Goal: Information Seeking & Learning: Understand process/instructions

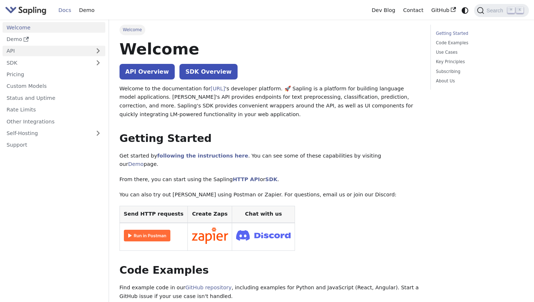
click at [27, 49] on link "API" at bounding box center [47, 51] width 88 height 11
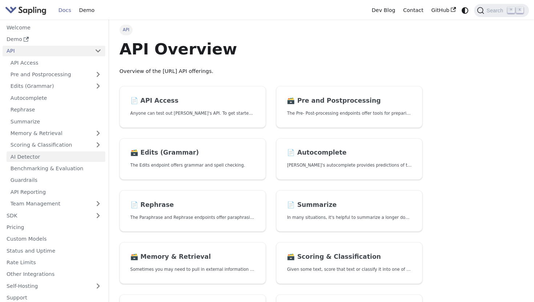
click at [23, 156] on link "AI Detector" at bounding box center [56, 157] width 99 height 11
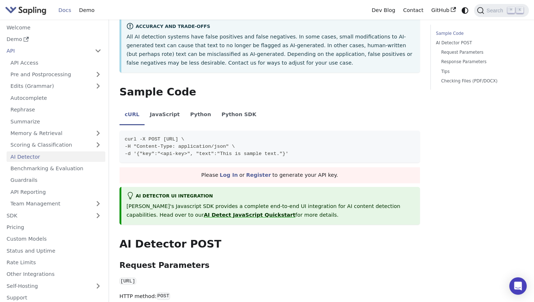
scroll to position [122, 0]
click at [153, 113] on li "JavaScript" at bounding box center [165, 115] width 40 height 20
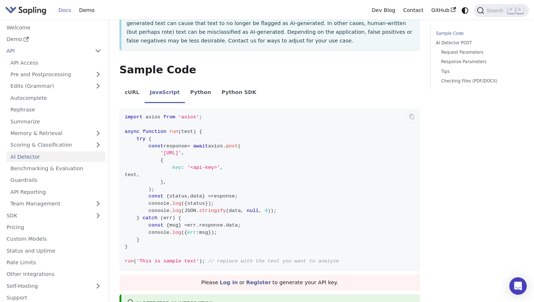
scroll to position [145, 0]
drag, startPoint x: 171, startPoint y: 170, endPoint x: 190, endPoint y: 170, distance: 19.6
click at [190, 170] on code "import axios from 'axios' ; async function run ( text ) { try { const response …" at bounding box center [270, 189] width 301 height 162
drag, startPoint x: 169, startPoint y: 176, endPoint x: 198, endPoint y: 176, distance: 29.4
click at [199, 176] on code "import axios from 'axios' ; async function run ( text ) { try { const response …" at bounding box center [270, 189] width 301 height 162
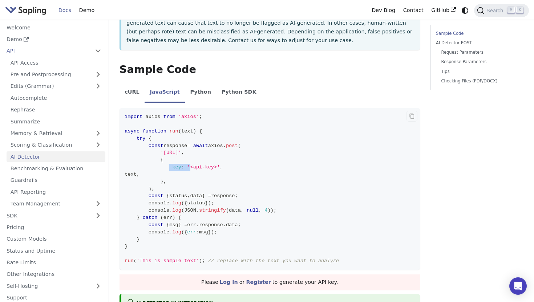
drag, startPoint x: 159, startPoint y: 151, endPoint x: 278, endPoint y: 152, distance: 118.5
click at [184, 152] on span "'[URL]' ," at bounding box center [155, 152] width 60 height 5
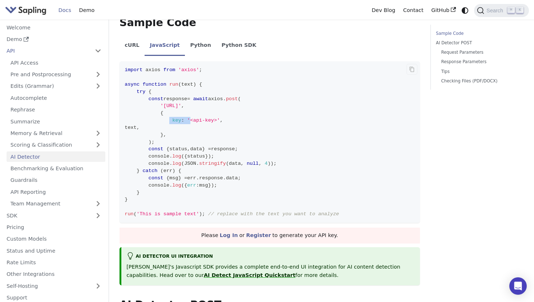
scroll to position [202, 0]
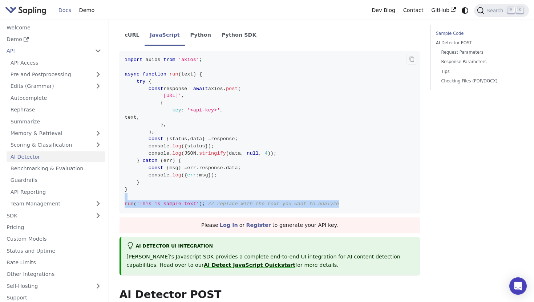
drag, startPoint x: 343, startPoint y: 208, endPoint x: 202, endPoint y: 196, distance: 142.2
click at [201, 196] on code "import axios from 'axios' ; async function run ( text ) { try { const response …" at bounding box center [270, 132] width 301 height 162
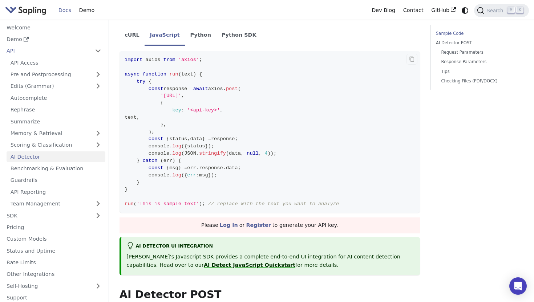
click at [146, 197] on code "import axios from 'axios' ; async function run ( text ) { try { const response …" at bounding box center [270, 132] width 301 height 162
drag, startPoint x: 124, startPoint y: 202, endPoint x: 203, endPoint y: 204, distance: 78.5
click at [203, 204] on span "run ( 'This is sample text' ) ; // replace with the text you want to analyze" at bounding box center [232, 203] width 214 height 5
drag, startPoint x: 169, startPoint y: 138, endPoint x: 206, endPoint y: 139, distance: 37.8
click at [206, 139] on span "const { status , data } = response ;" at bounding box center [181, 138] width 113 height 5
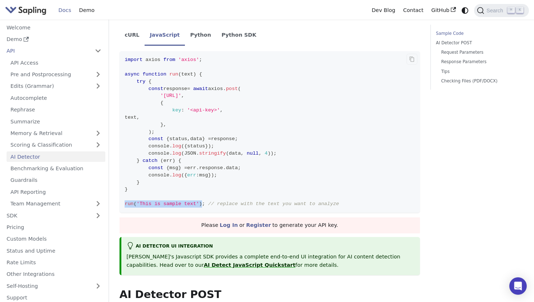
click at [202, 138] on span "data" at bounding box center [196, 138] width 12 height 5
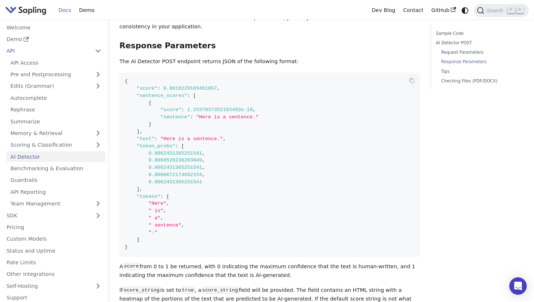
scroll to position [753, 0]
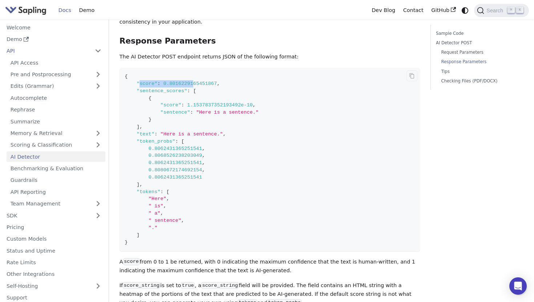
drag, startPoint x: 140, startPoint y: 88, endPoint x: 196, endPoint y: 89, distance: 55.3
click at [196, 89] on code "{ "score" : 0.8016229165451867 , "sentence_scores" : [ { "score" : 1.1537837352…" at bounding box center [270, 160] width 301 height 184
drag, startPoint x: 146, startPoint y: 91, endPoint x: 195, endPoint y: 94, distance: 49.5
click at [195, 94] on span ""sentence_scores" : [" at bounding box center [161, 90] width 72 height 5
drag, startPoint x: 161, startPoint y: 108, endPoint x: 233, endPoint y: 108, distance: 71.6
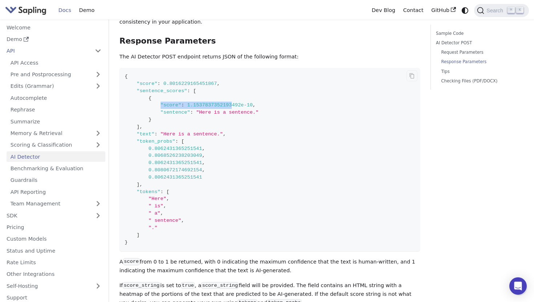
click at [233, 108] on span ""score" : 1.1537837352193492e-10 ," at bounding box center [190, 104] width 131 height 5
click at [167, 115] on span ""sentence"" at bounding box center [176, 112] width 30 height 5
drag, startPoint x: 167, startPoint y: 117, endPoint x: 211, endPoint y: 117, distance: 44.0
click at [211, 115] on span ""sentence" : "Here is a sentence."" at bounding box center [192, 112] width 134 height 5
drag, startPoint x: 164, startPoint y: 108, endPoint x: 253, endPoint y: 109, distance: 89.0
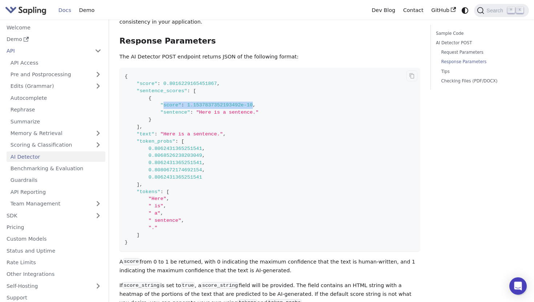
click at [253, 108] on span ""score" : 1.1537837352193492e-10 ," at bounding box center [190, 104] width 131 height 5
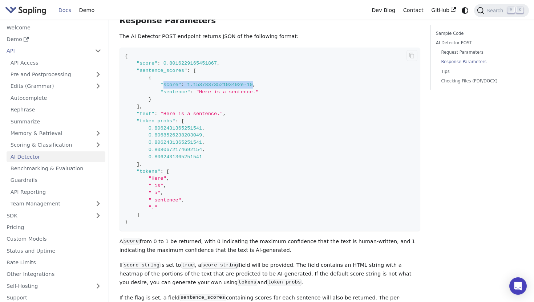
scroll to position [785, 0]
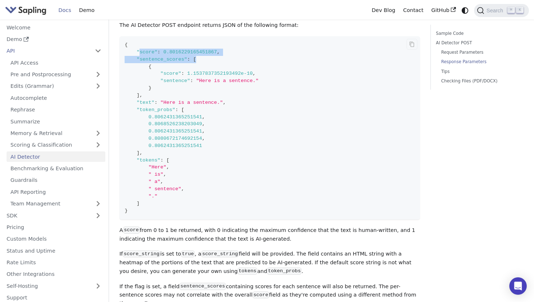
drag, startPoint x: 140, startPoint y: 53, endPoint x: 207, endPoint y: 61, distance: 67.6
click at [207, 61] on code "{ "score" : 0.8016229165451867 , "sentence_scores" : [ { "score" : 1.1537837352…" at bounding box center [270, 128] width 301 height 184
click at [207, 55] on span "0.8016229165451867" at bounding box center [191, 51] width 54 height 5
drag, startPoint x: 164, startPoint y: 55, endPoint x: 217, endPoint y: 56, distance: 53.1
click at [217, 55] on span ""score" : 0.8016229165451867 ," at bounding box center [172, 51] width 95 height 5
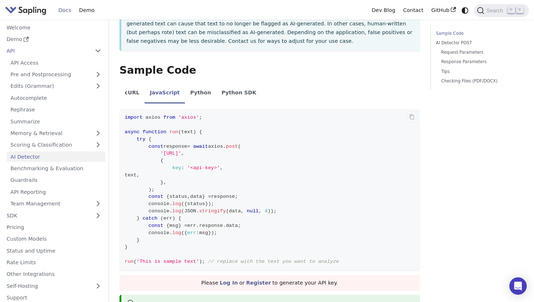
scroll to position [149, 0]
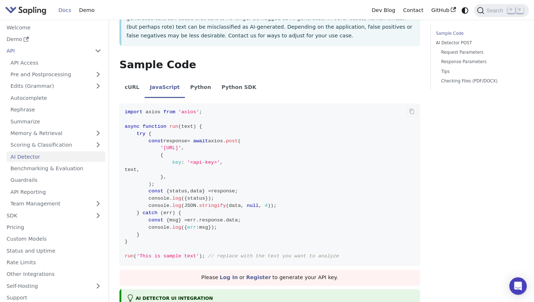
drag, startPoint x: 188, startPoint y: 149, endPoint x: 229, endPoint y: 148, distance: 41.4
click at [181, 148] on span "'[URL]'" at bounding box center [171, 147] width 21 height 5
copy span "[URL]"
click at [24, 88] on link "Edits (Grammar)" at bounding box center [56, 86] width 99 height 11
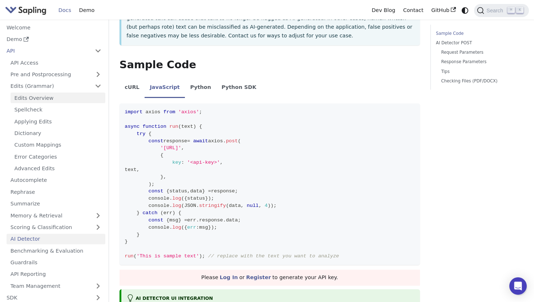
click at [29, 102] on link "Edits Overview" at bounding box center [58, 98] width 95 height 11
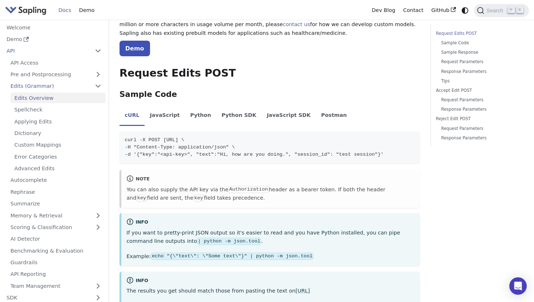
scroll to position [131, 0]
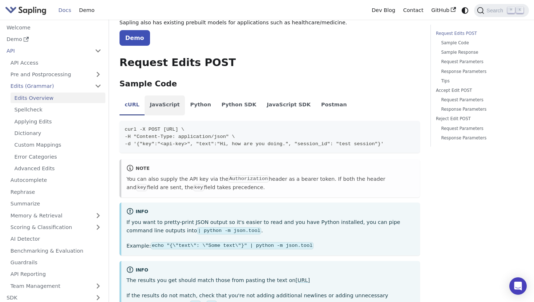
click at [152, 98] on li "JavaScript" at bounding box center [165, 106] width 40 height 20
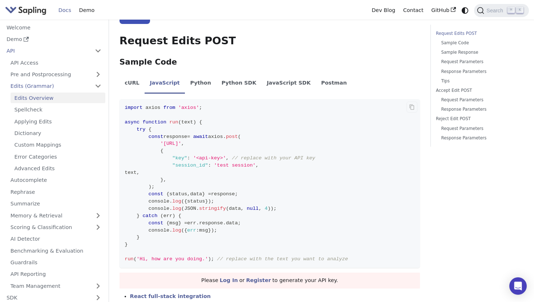
scroll to position [161, 0]
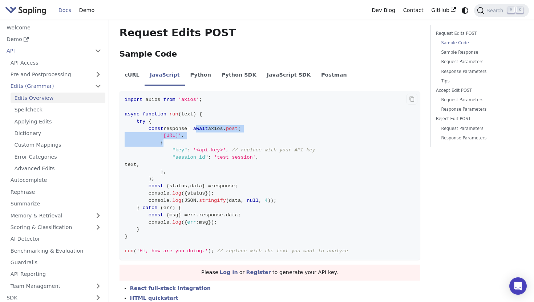
drag, startPoint x: 202, startPoint y: 120, endPoint x: 241, endPoint y: 137, distance: 43.1
click at [241, 138] on code "import axios from 'axios' ; async function run ( text ) { try { const response …" at bounding box center [270, 175] width 301 height 169
click at [226, 173] on code "import axios from 'axios' ; async function run ( text ) { try { const response …" at bounding box center [270, 175] width 301 height 169
drag, startPoint x: 177, startPoint y: 141, endPoint x: 199, endPoint y: 141, distance: 22.2
click at [199, 148] on span ""key" : '<api-key>' , // replace with your API key" at bounding box center [220, 150] width 191 height 5
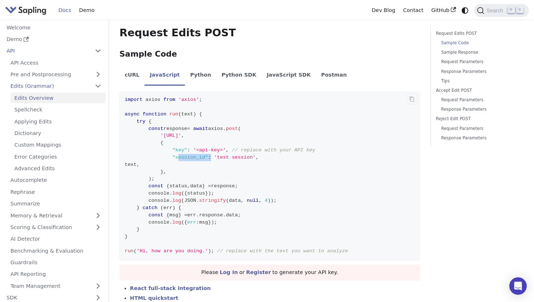
drag, startPoint x: 179, startPoint y: 147, endPoint x: 212, endPoint y: 147, distance: 33.1
click at [212, 155] on span ""session_id" : 'test session' ," at bounding box center [192, 157] width 134 height 5
click at [41, 86] on link "Edits (Grammar)" at bounding box center [56, 86] width 99 height 11
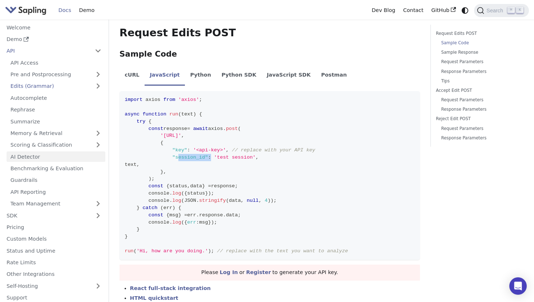
click at [29, 161] on link "AI Detector" at bounding box center [56, 157] width 99 height 11
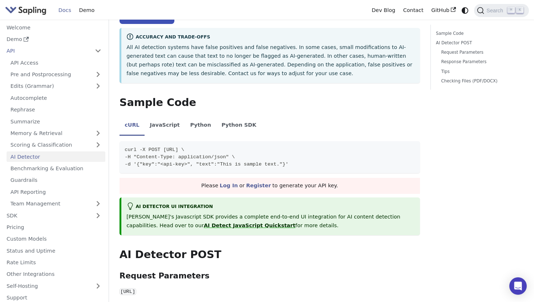
scroll to position [129, 0]
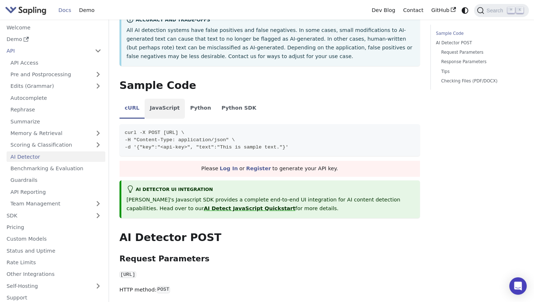
click at [168, 109] on li "JavaScript" at bounding box center [165, 109] width 40 height 20
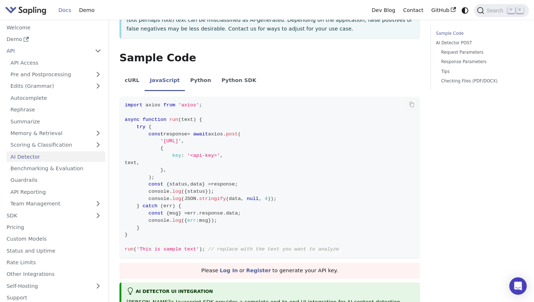
scroll to position [165, 0]
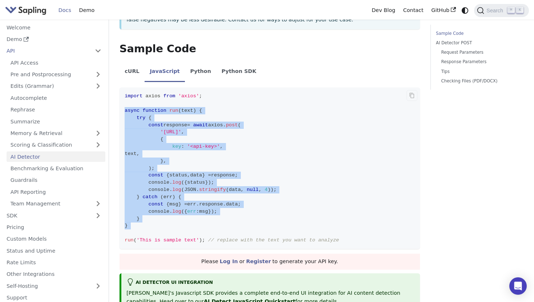
drag, startPoint x: 124, startPoint y: 109, endPoint x: 187, endPoint y: 231, distance: 137.7
click at [187, 231] on code "import axios from 'axios' ; async function run ( text ) { try { const response …" at bounding box center [270, 169] width 301 height 162
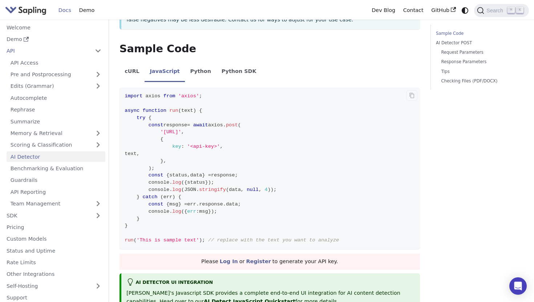
click at [190, 112] on span "text" at bounding box center [187, 110] width 12 height 5
click at [190, 109] on span "text" at bounding box center [187, 110] width 12 height 5
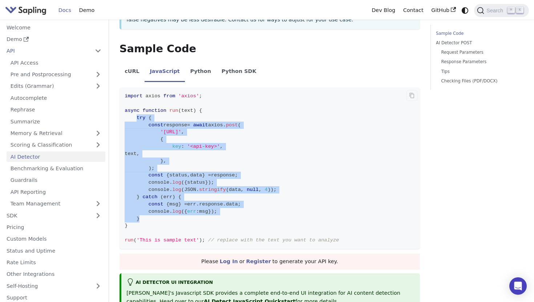
drag, startPoint x: 137, startPoint y: 119, endPoint x: 238, endPoint y: 217, distance: 140.3
click at [238, 217] on code "import axios from 'axios' ; async function run ( text ) { try { const response …" at bounding box center [270, 169] width 301 height 162
